Goal: Communication & Community: Answer question/provide support

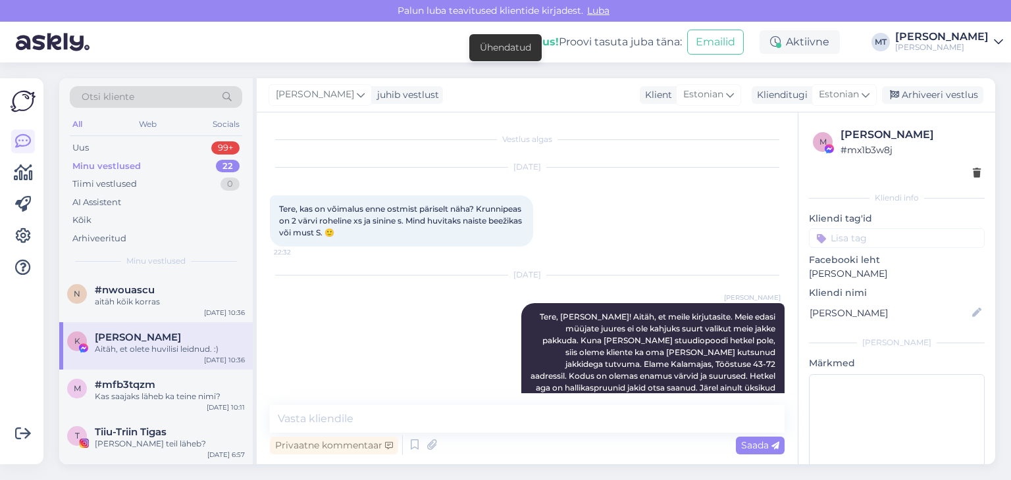
scroll to position [2735, 0]
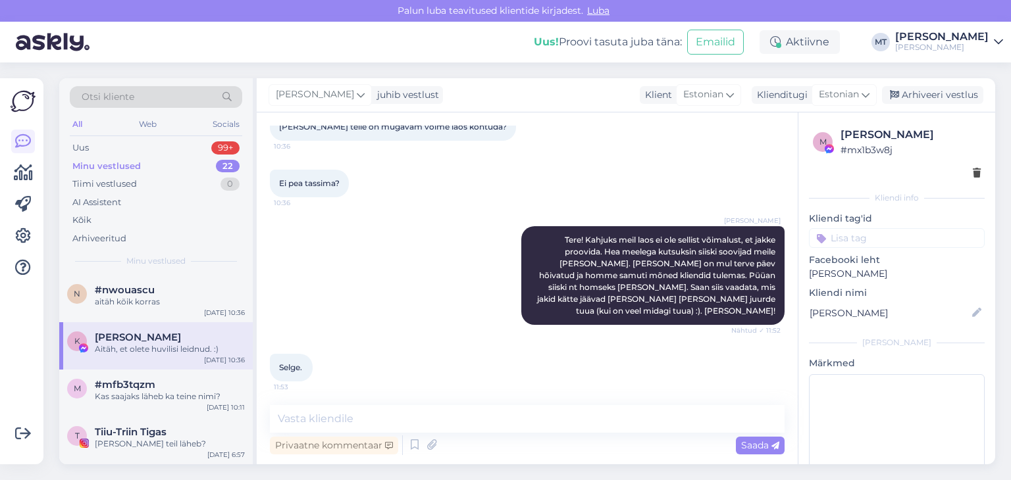
click at [134, 91] on div "Otsi kliente" at bounding box center [156, 97] width 172 height 22
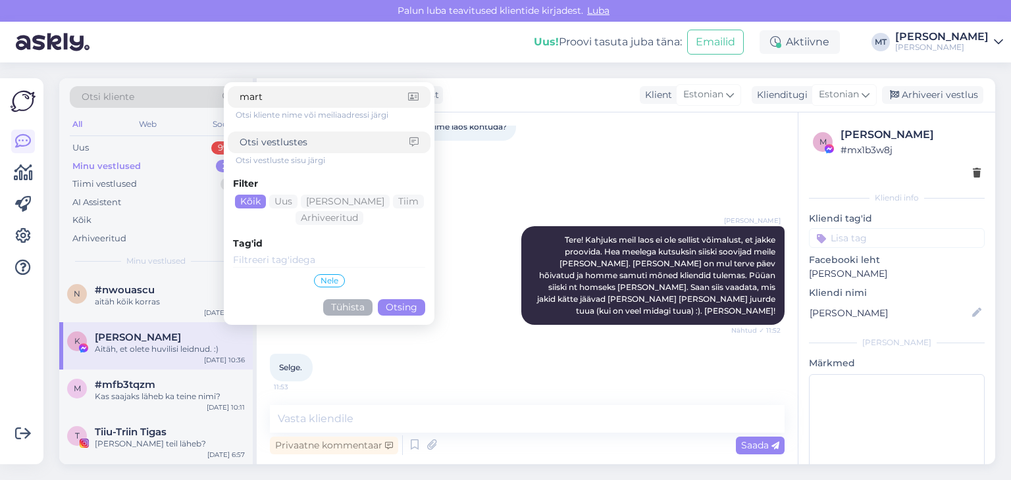
type input "mart"
click at [398, 314] on button "Otsing" at bounding box center [401, 307] width 47 height 16
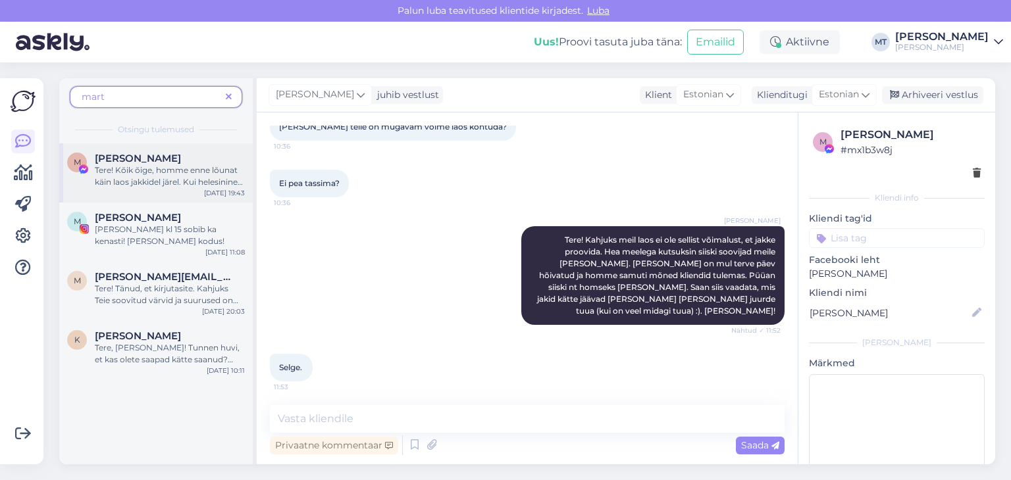
click at [147, 155] on span "[PERSON_NAME]" at bounding box center [138, 159] width 86 height 12
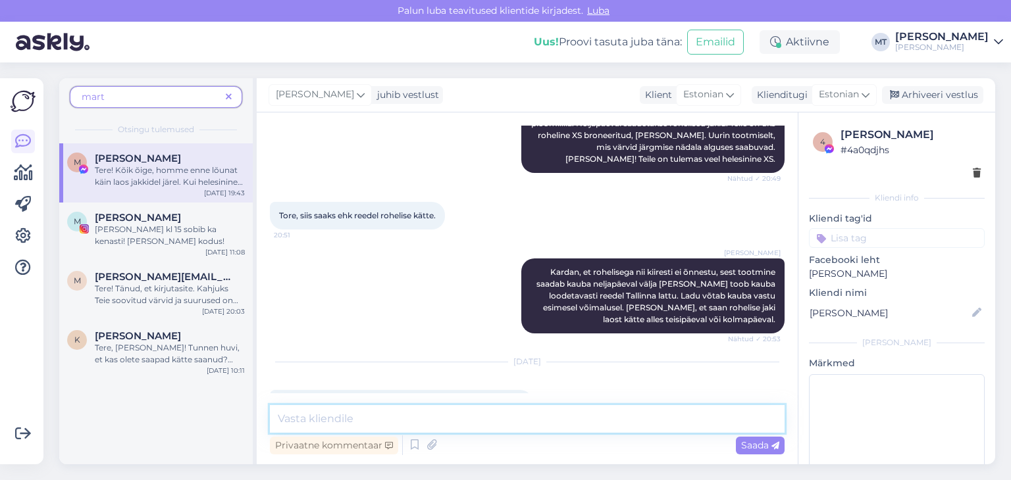
click at [369, 417] on textarea at bounding box center [527, 419] width 515 height 28
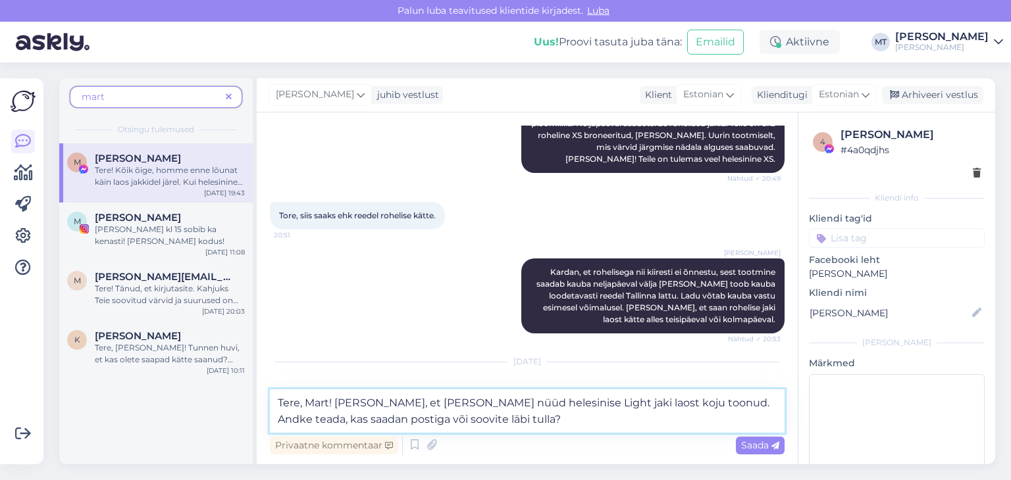
type textarea "Tere, Mart! [PERSON_NAME], et [PERSON_NAME] nüüd helesinise Light jaki laost ko…"
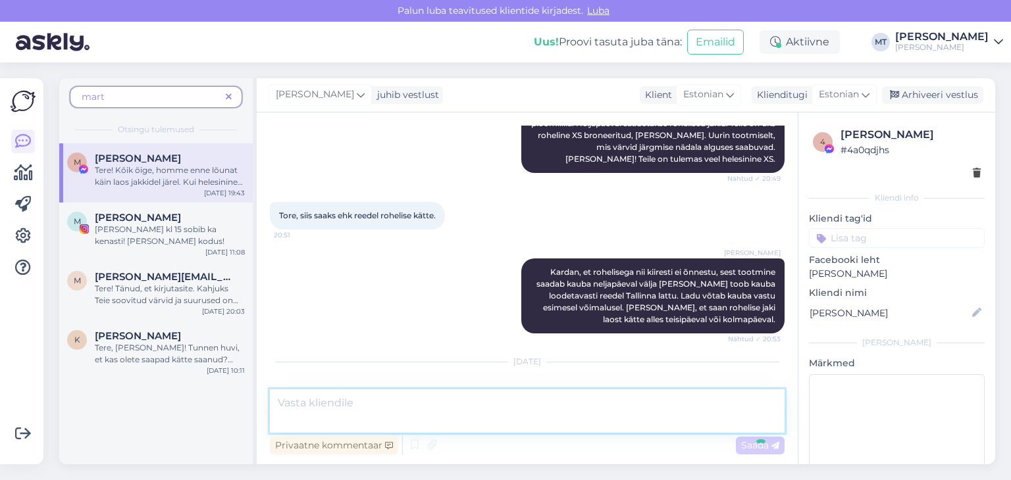
scroll to position [4026, 0]
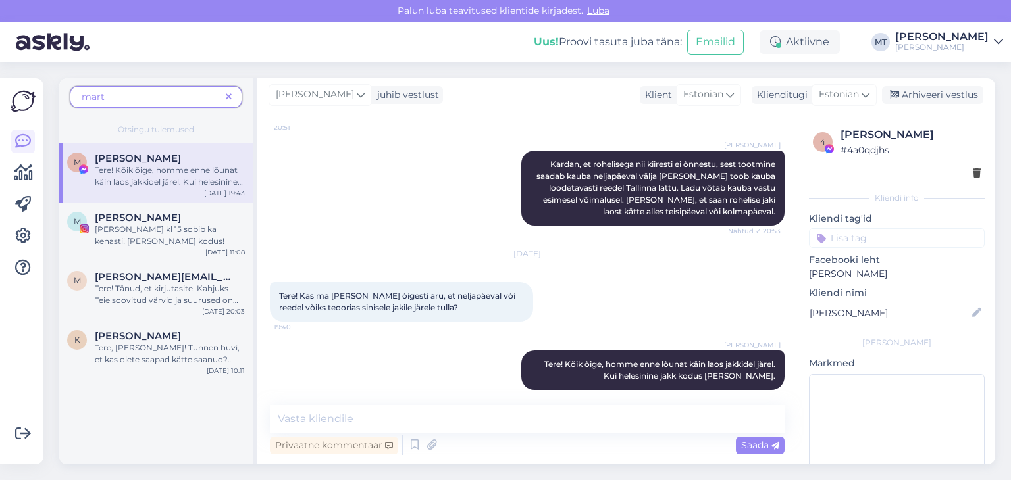
click at [313, 470] on div "mart Otsingu tulemused M [PERSON_NAME] Tere! Kõik õige, homme enne lõunat käin …" at bounding box center [531, 272] width 960 height 418
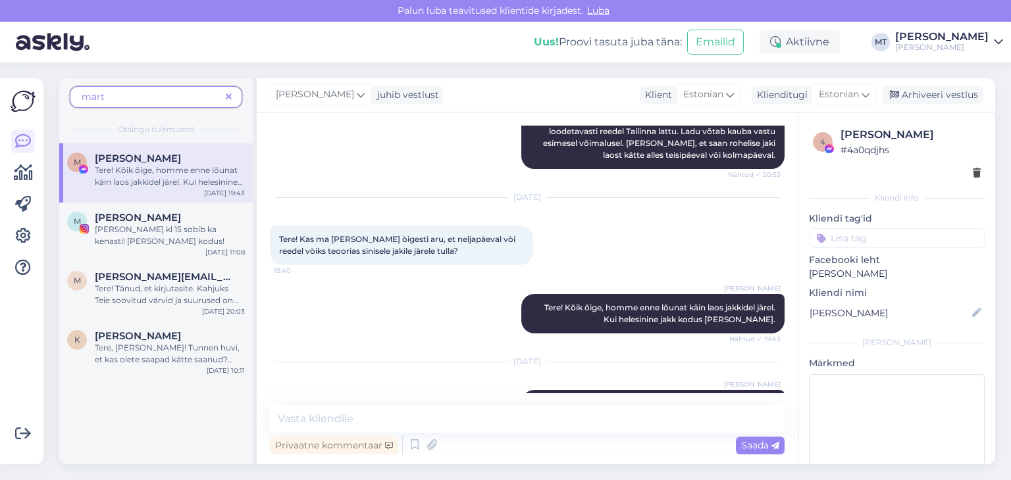
scroll to position [4082, 0]
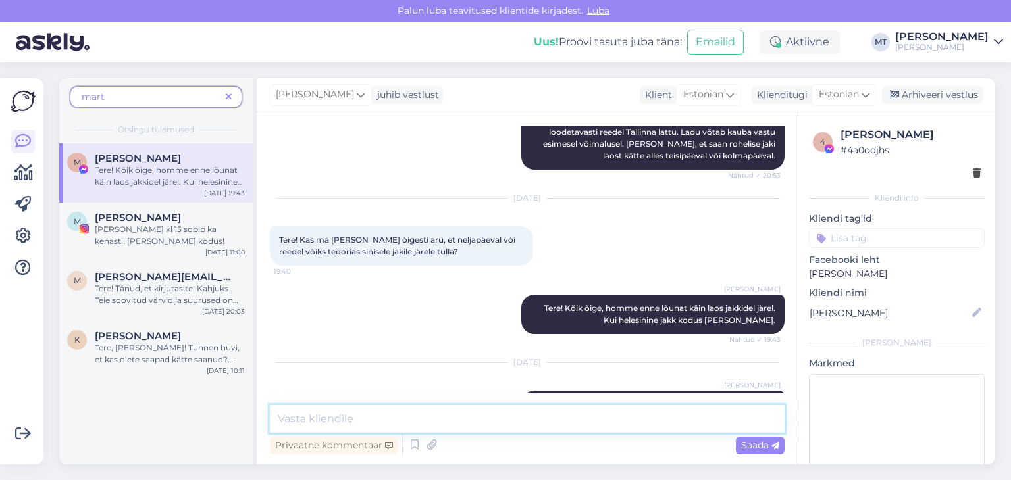
click at [377, 421] on textarea at bounding box center [527, 419] width 515 height 28
type textarea "Sobib hästi!"
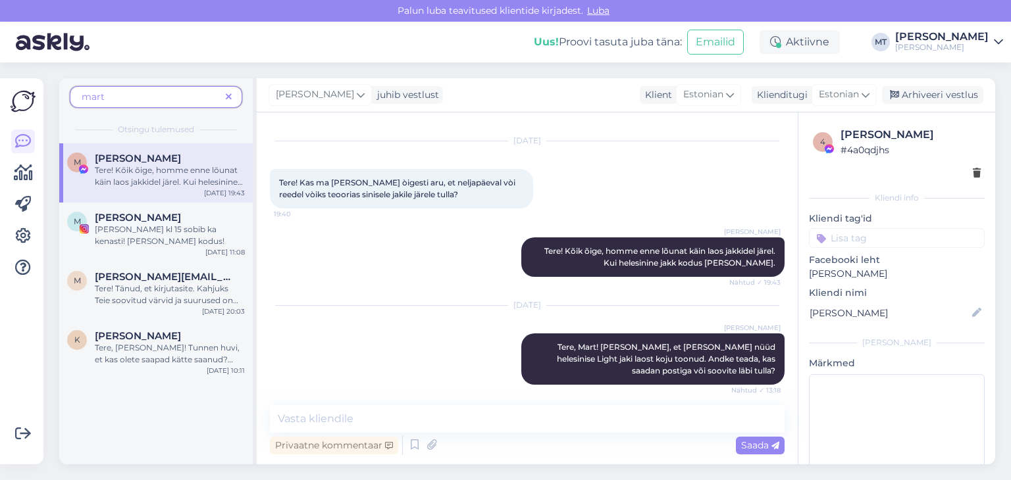
click at [130, 101] on span "mart" at bounding box center [151, 97] width 139 height 14
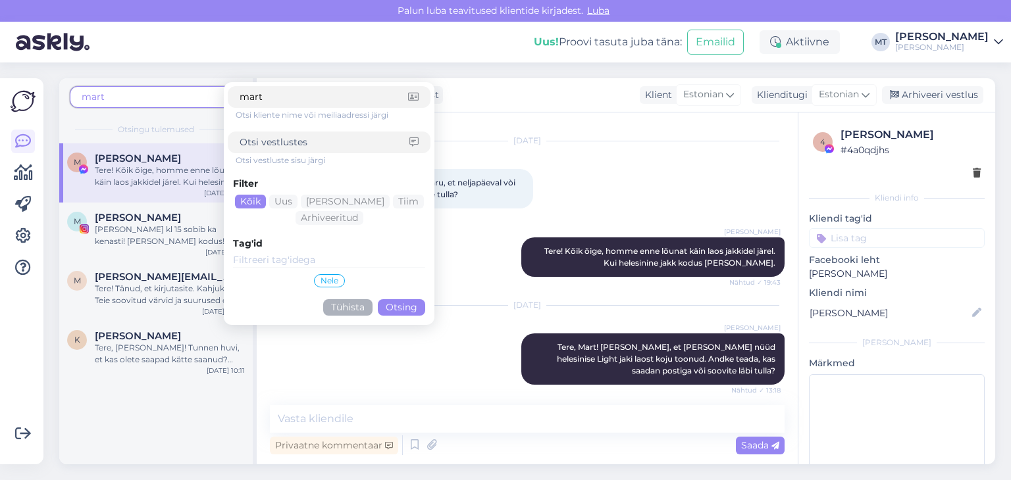
click at [405, 315] on div "Filter Kõik Uus Mina Tiim Arhiveeritud Tag'id Nele Tühista Otsing" at bounding box center [329, 244] width 203 height 155
click at [401, 306] on button "Otsing" at bounding box center [401, 307] width 47 height 16
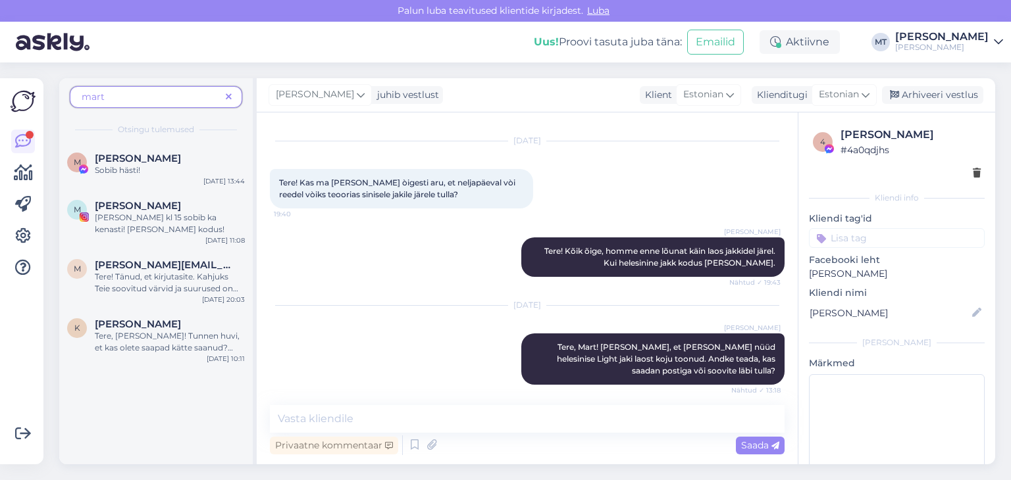
click at [226, 93] on icon at bounding box center [229, 97] width 6 height 9
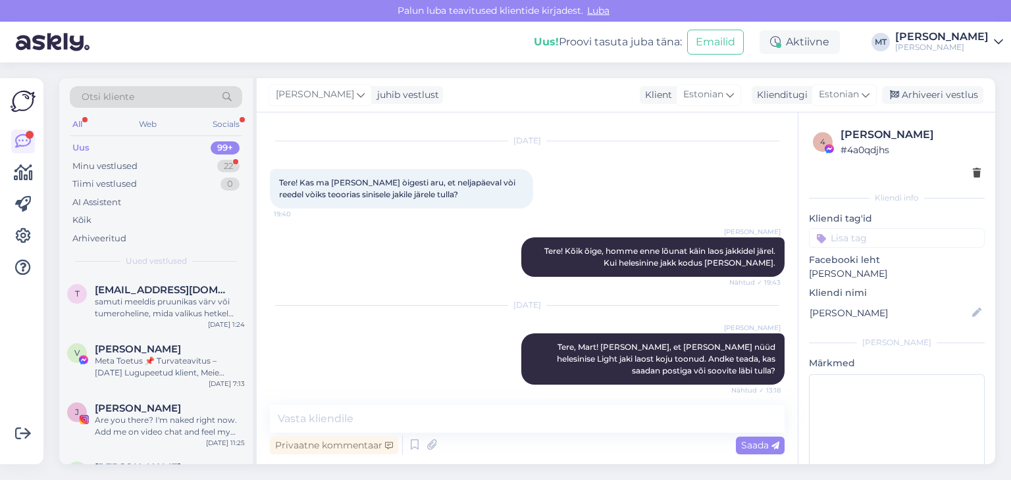
click at [135, 97] on div "Otsi kliente" at bounding box center [156, 97] width 172 height 22
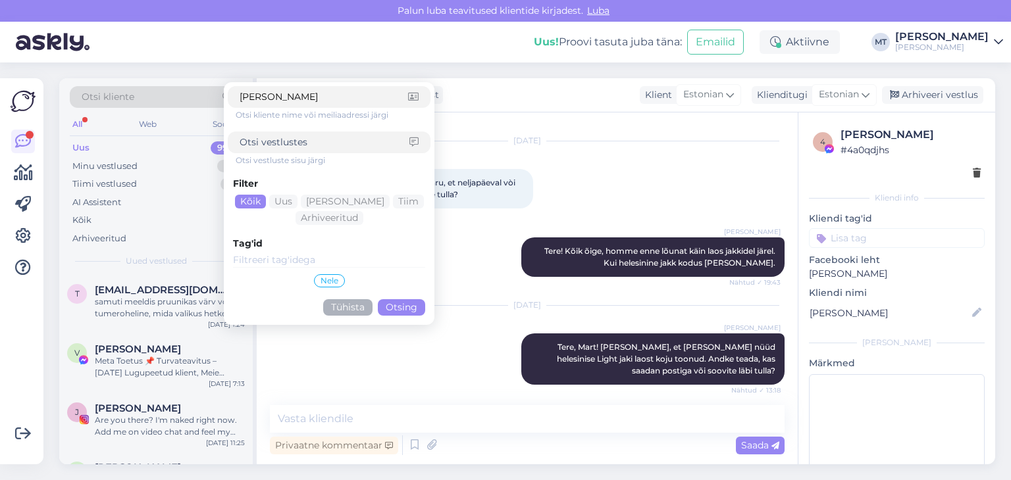
type input "[PERSON_NAME]"
click at [397, 311] on button "Otsing" at bounding box center [401, 307] width 47 height 16
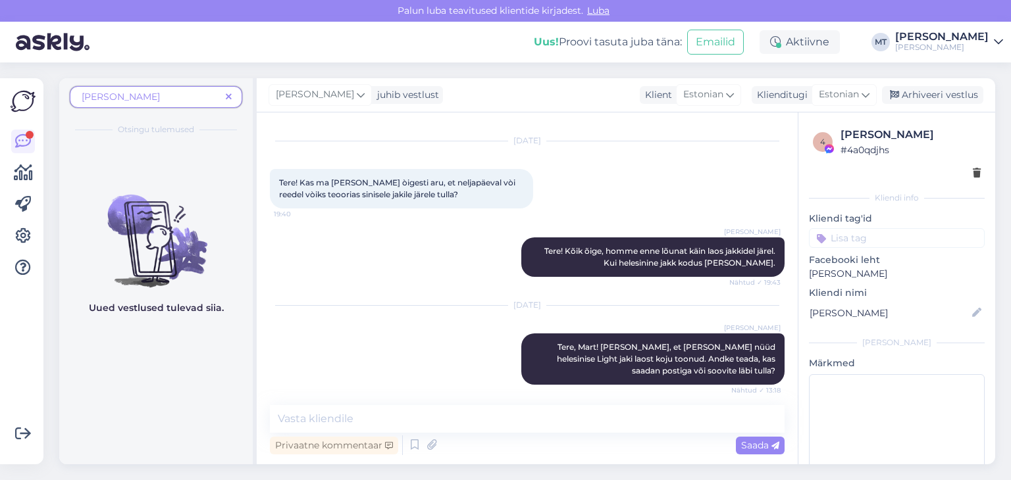
click at [230, 97] on icon at bounding box center [229, 97] width 6 height 9
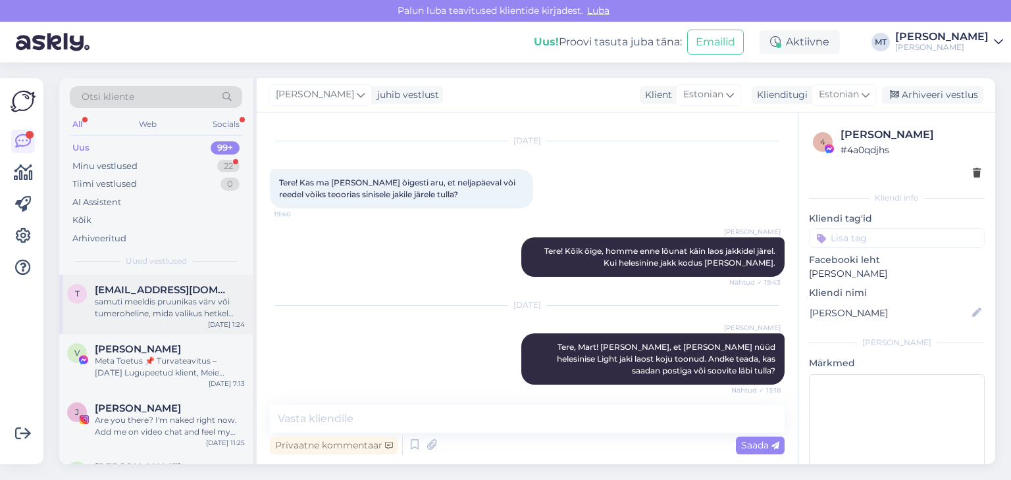
scroll to position [66, 0]
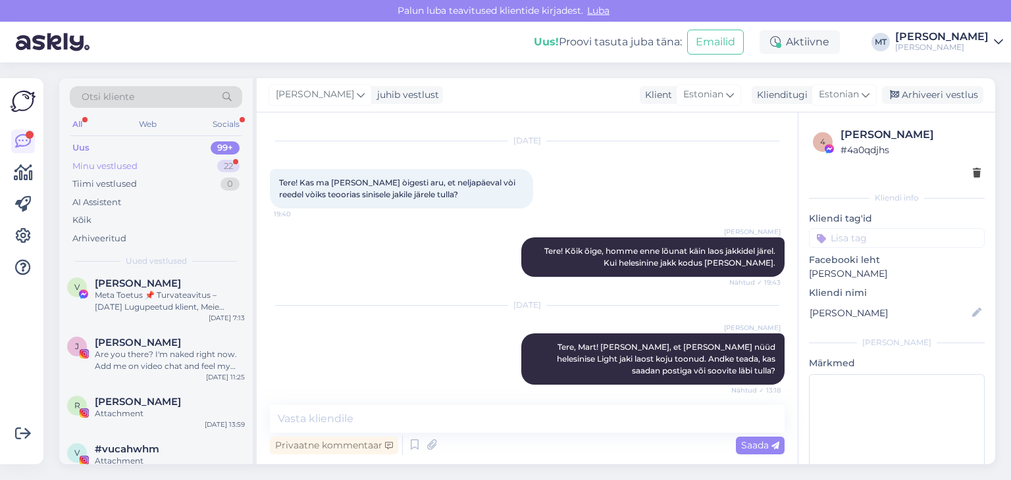
click at [129, 165] on div "Minu vestlused" at bounding box center [104, 166] width 65 height 13
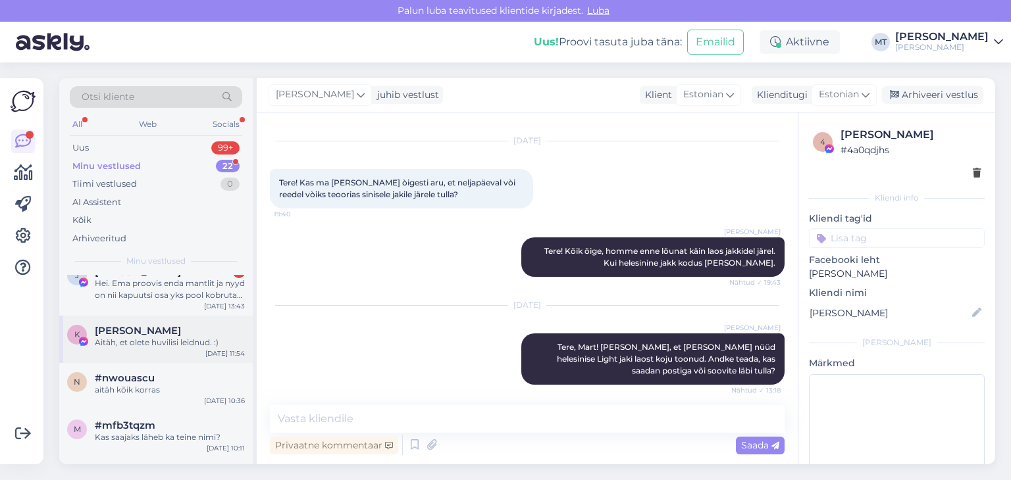
click at [115, 340] on div "Aitäh, et olete huvilisi leidnud. :)" at bounding box center [170, 343] width 150 height 12
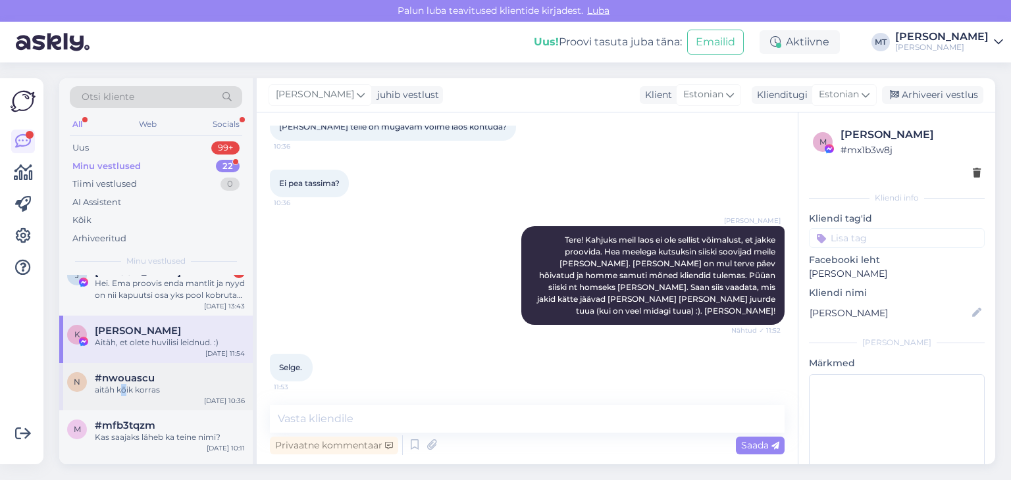
click at [124, 386] on div "aitäh kõik korras" at bounding box center [170, 390] width 150 height 12
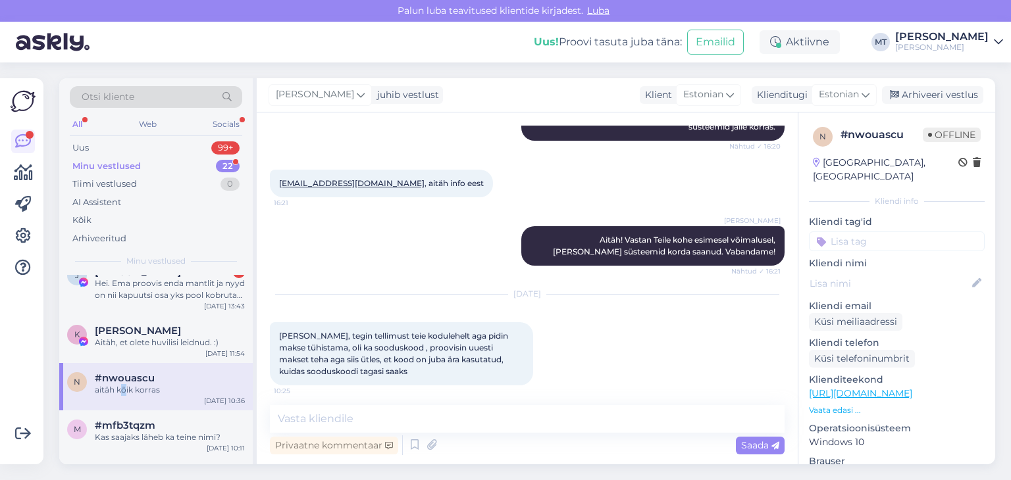
scroll to position [501, 0]
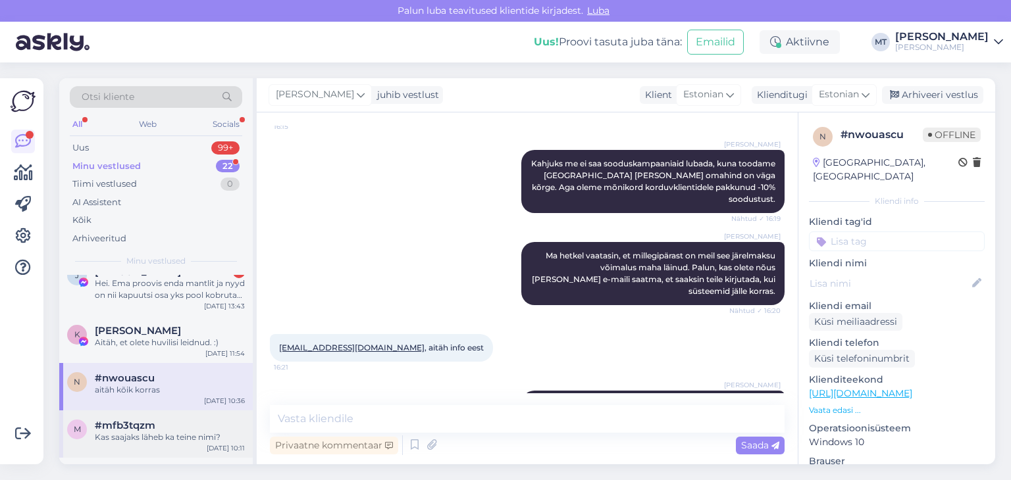
click at [136, 430] on span "#mfb3tqzm" at bounding box center [125, 426] width 61 height 12
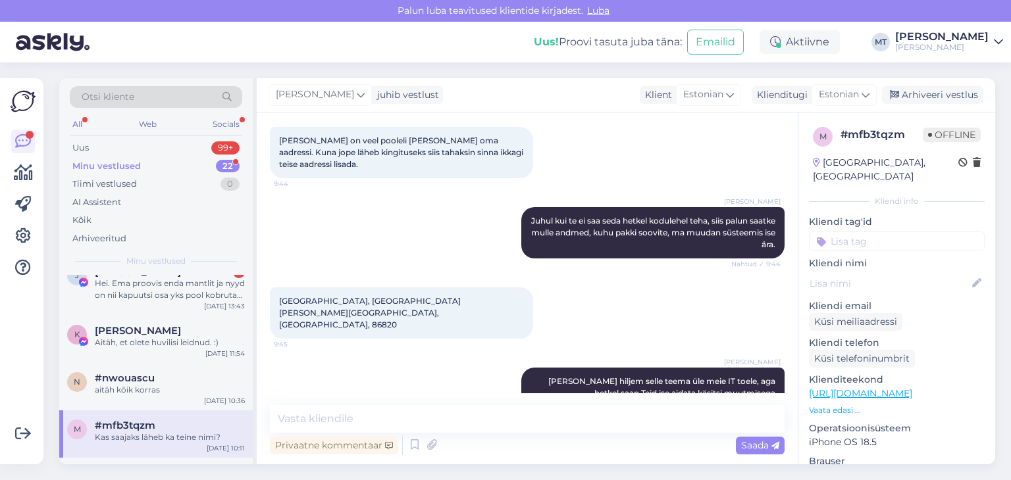
scroll to position [329, 0]
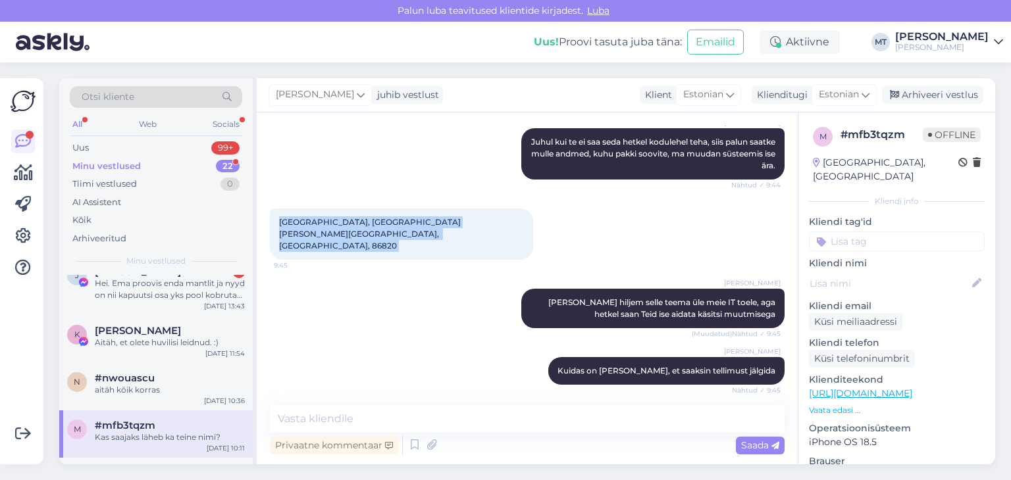
drag, startPoint x: 515, startPoint y: 222, endPoint x: 267, endPoint y: 220, distance: 247.5
click at [267, 220] on div "Vestlus algas [DATE] Tere, kuidas ma saan tellimusel aadressi muuta? 9:42 [PERS…" at bounding box center [527, 289] width 541 height 352
copy div "[GEOGRAPHIC_DATA], [GEOGRAPHIC_DATA][PERSON_NAME][GEOGRAPHIC_DATA], [GEOGRAPHIC…"
